Goal: Find specific page/section: Find specific page/section

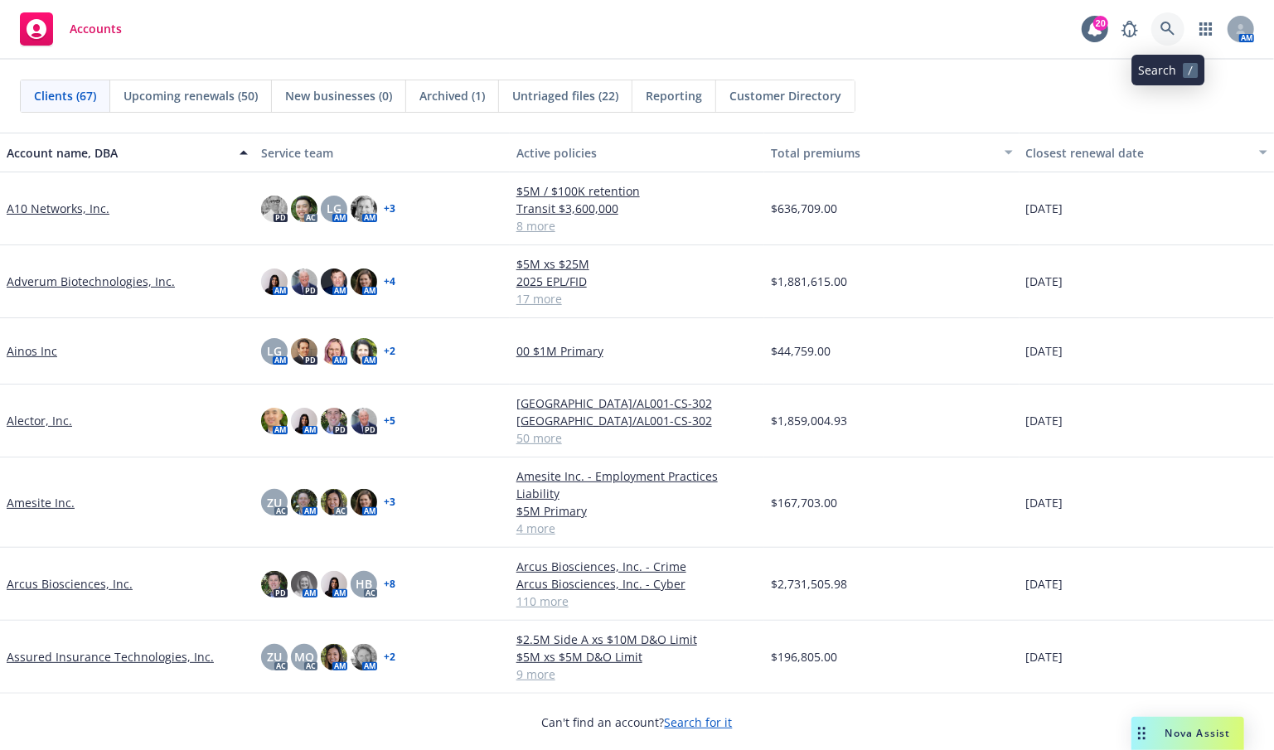
click at [1167, 25] on icon at bounding box center [1167, 29] width 15 height 15
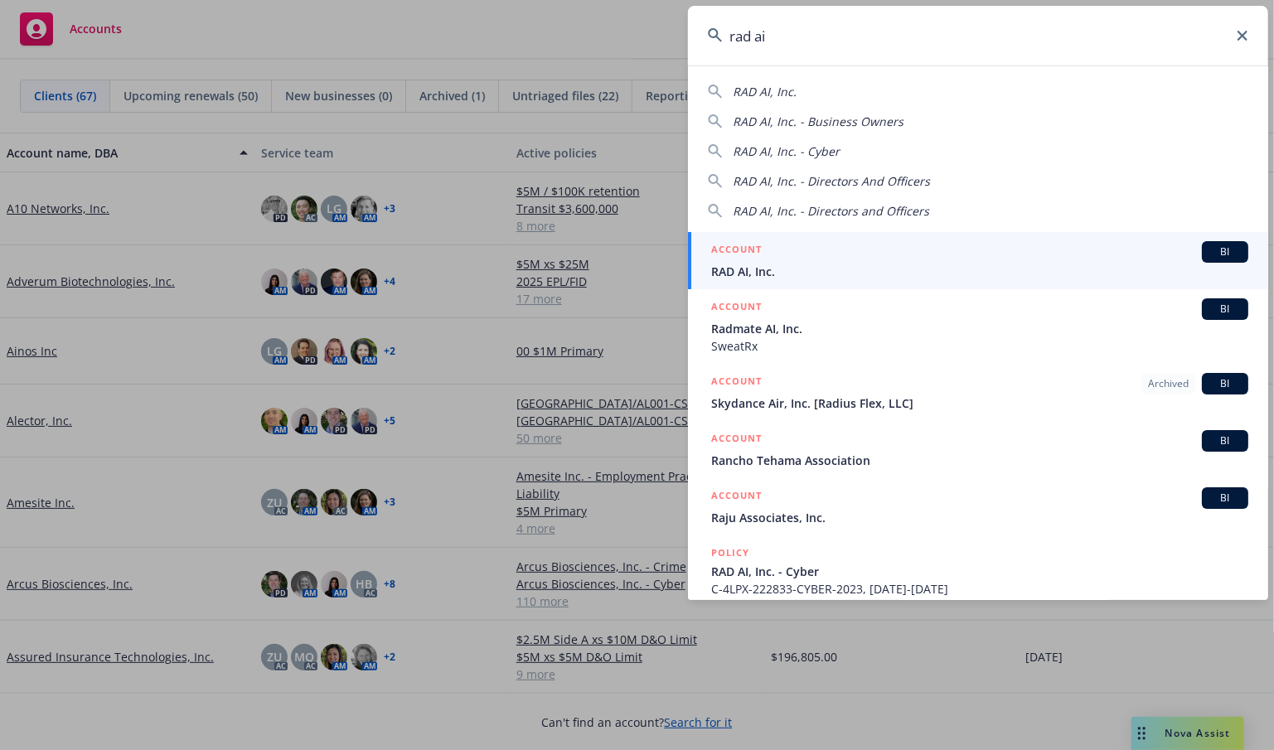
type input "rad ai"
click at [756, 269] on span "RAD AI, Inc." at bounding box center [979, 271] width 537 height 17
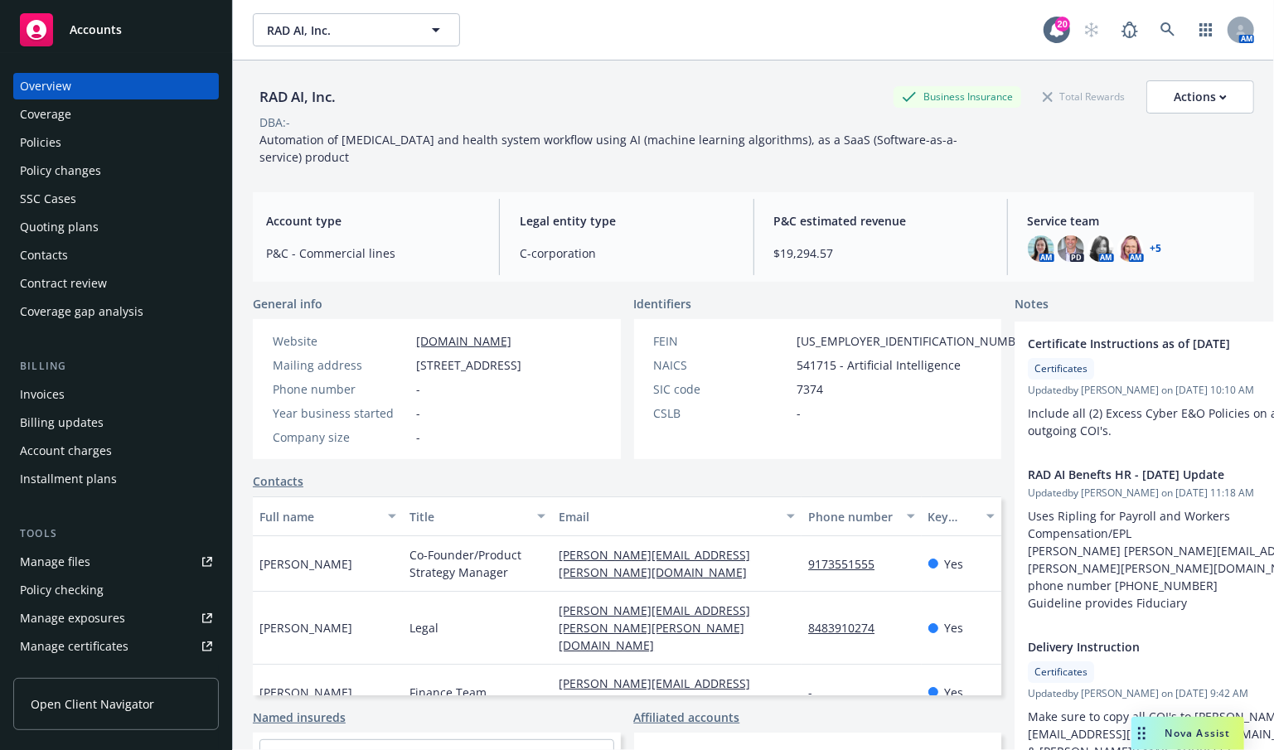
click at [31, 144] on div "Policies" at bounding box center [40, 142] width 41 height 27
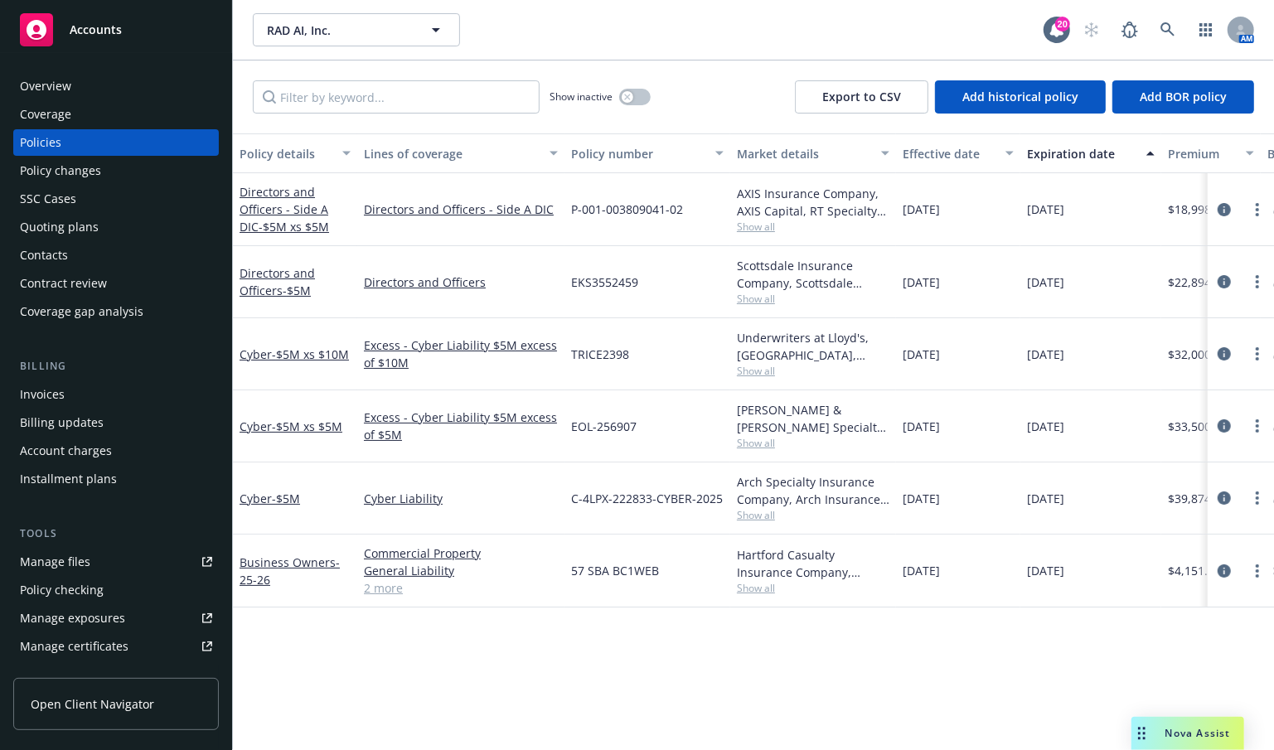
click at [557, 702] on div "Policy details Lines of coverage Policy number Market details Effective date Ex…" at bounding box center [753, 441] width 1041 height 617
click at [578, 22] on div "RAD AI, Inc. RAD AI, Inc." at bounding box center [648, 29] width 791 height 33
